Goal: Obtain resource: Download file/media

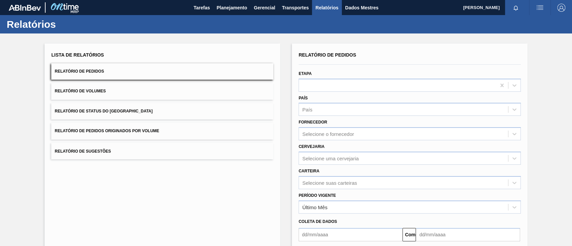
click at [141, 130] on font "Relatório de Pedidos Originados por Volume" at bounding box center [107, 131] width 105 height 5
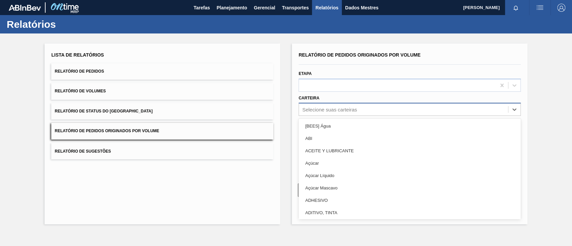
click at [306, 105] on div "Selecione suas carteiras" at bounding box center [403, 110] width 209 height 10
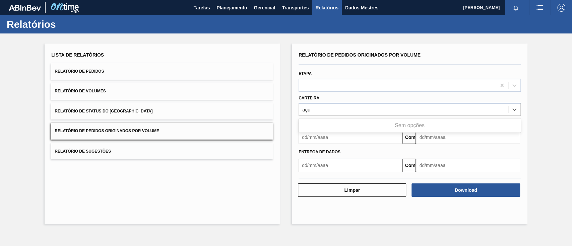
type input "aç"
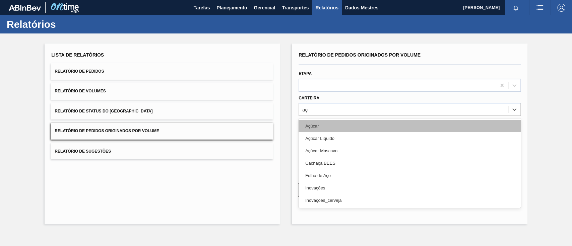
click at [338, 127] on div "Açúcar" at bounding box center [410, 126] width 222 height 12
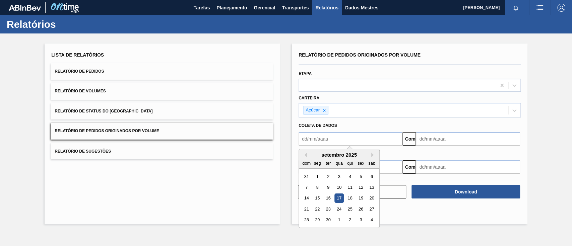
click at [332, 141] on input "text" at bounding box center [351, 138] width 104 height 13
click at [318, 177] on font "1" at bounding box center [318, 176] width 2 height 5
type input "[DATE]"
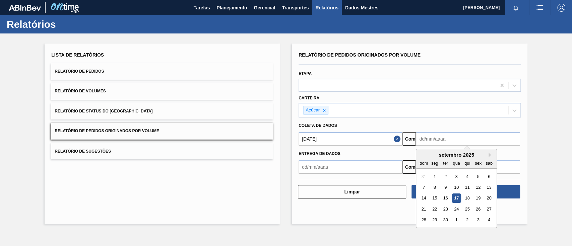
click at [449, 134] on input "text" at bounding box center [468, 138] width 104 height 13
click at [491, 200] on font "20" at bounding box center [489, 198] width 5 height 5
type input "[DATE]"
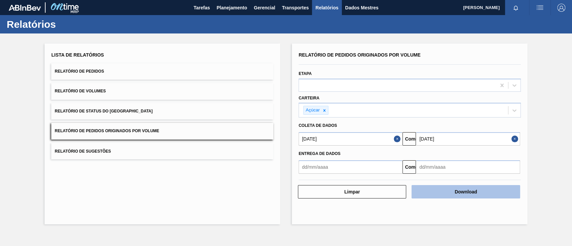
click at [485, 193] on button "Download" at bounding box center [466, 191] width 108 height 13
